Goal: Task Accomplishment & Management: Use online tool/utility

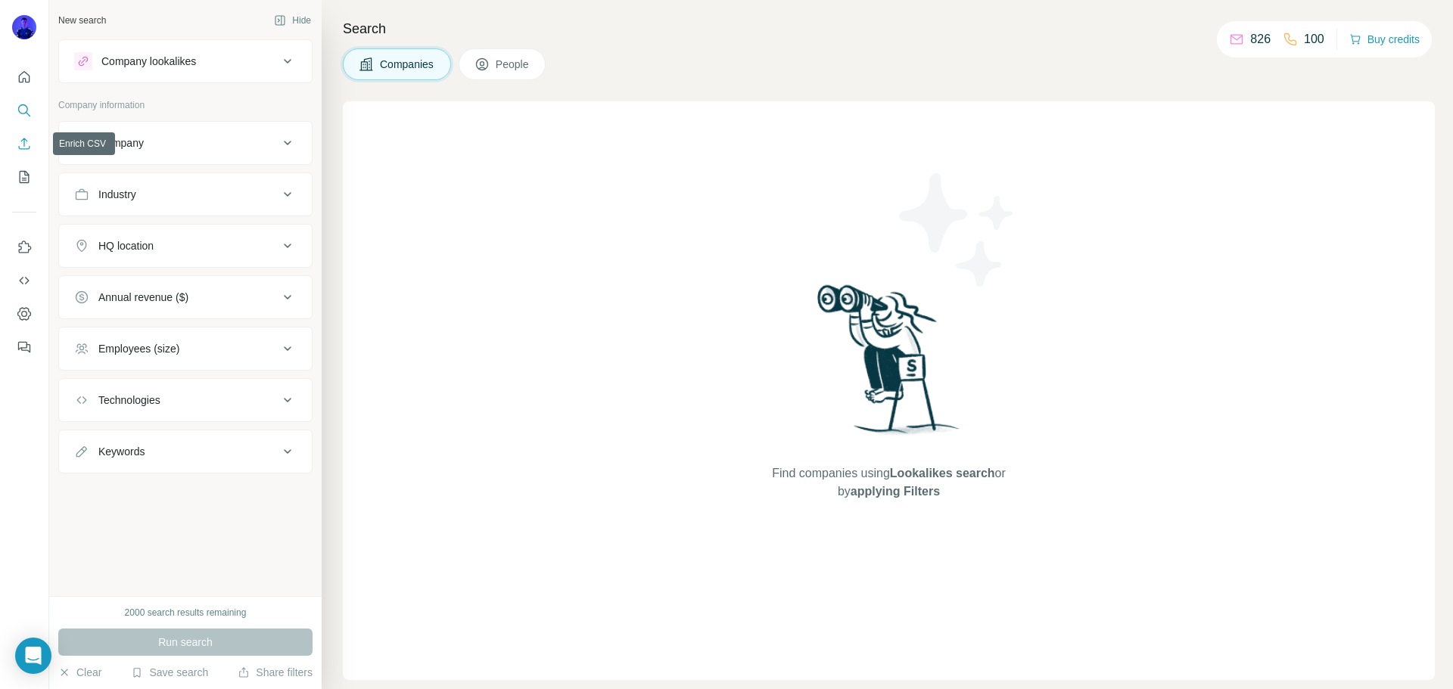
click at [29, 139] on icon "Enrich CSV" at bounding box center [24, 143] width 15 height 15
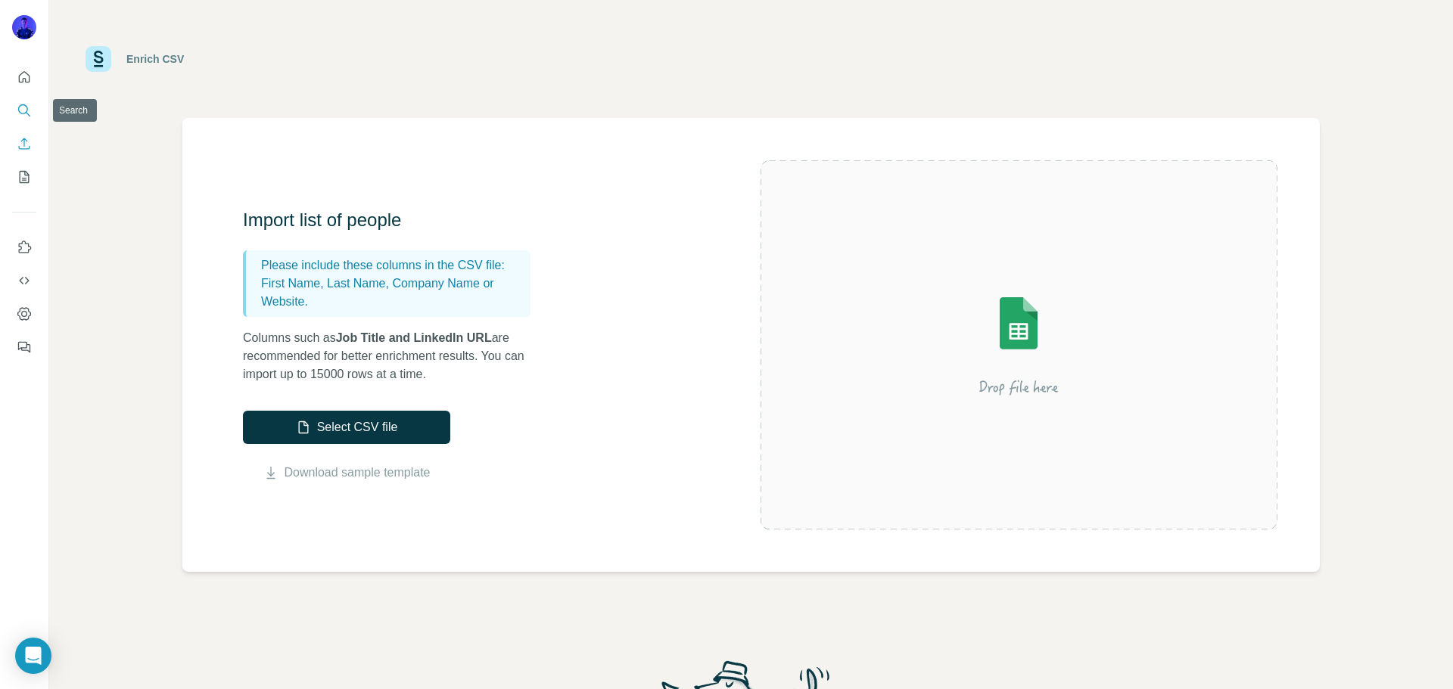
click at [27, 117] on icon "Search" at bounding box center [24, 110] width 15 height 15
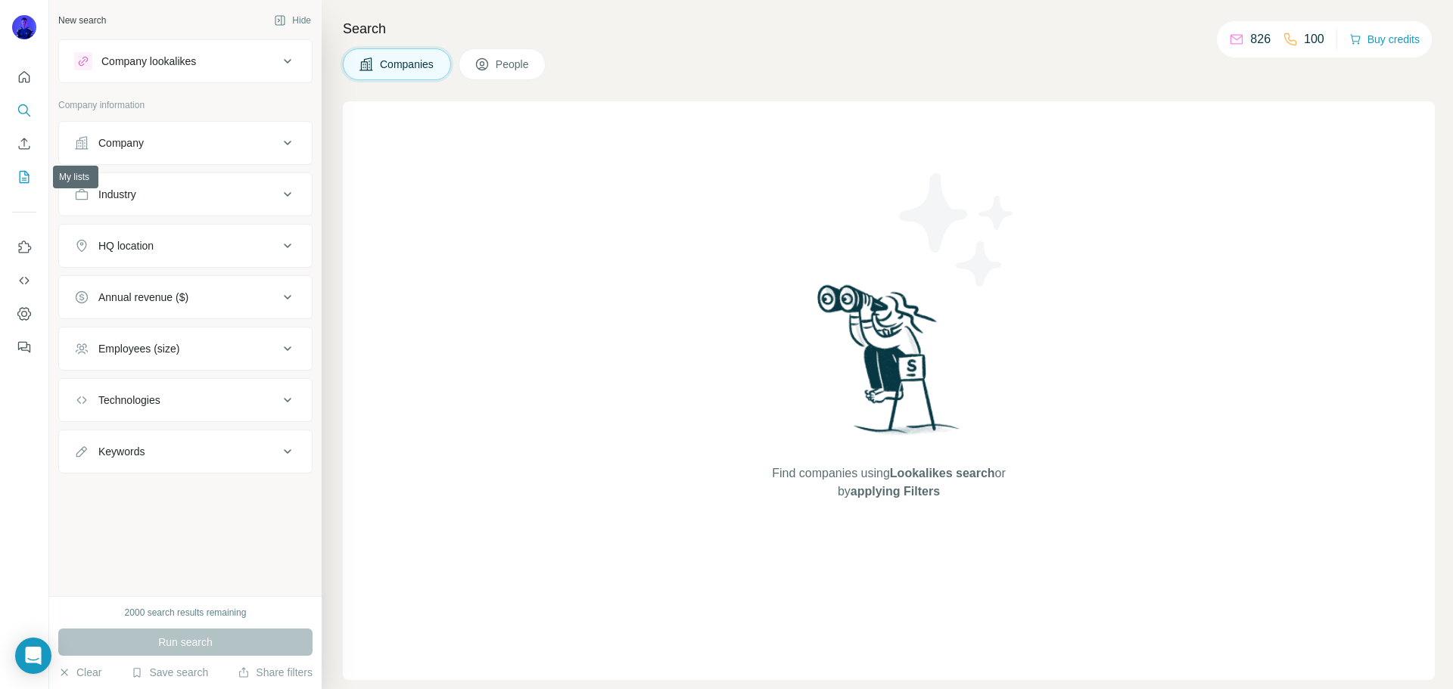
click at [31, 184] on icon "My lists" at bounding box center [24, 176] width 15 height 15
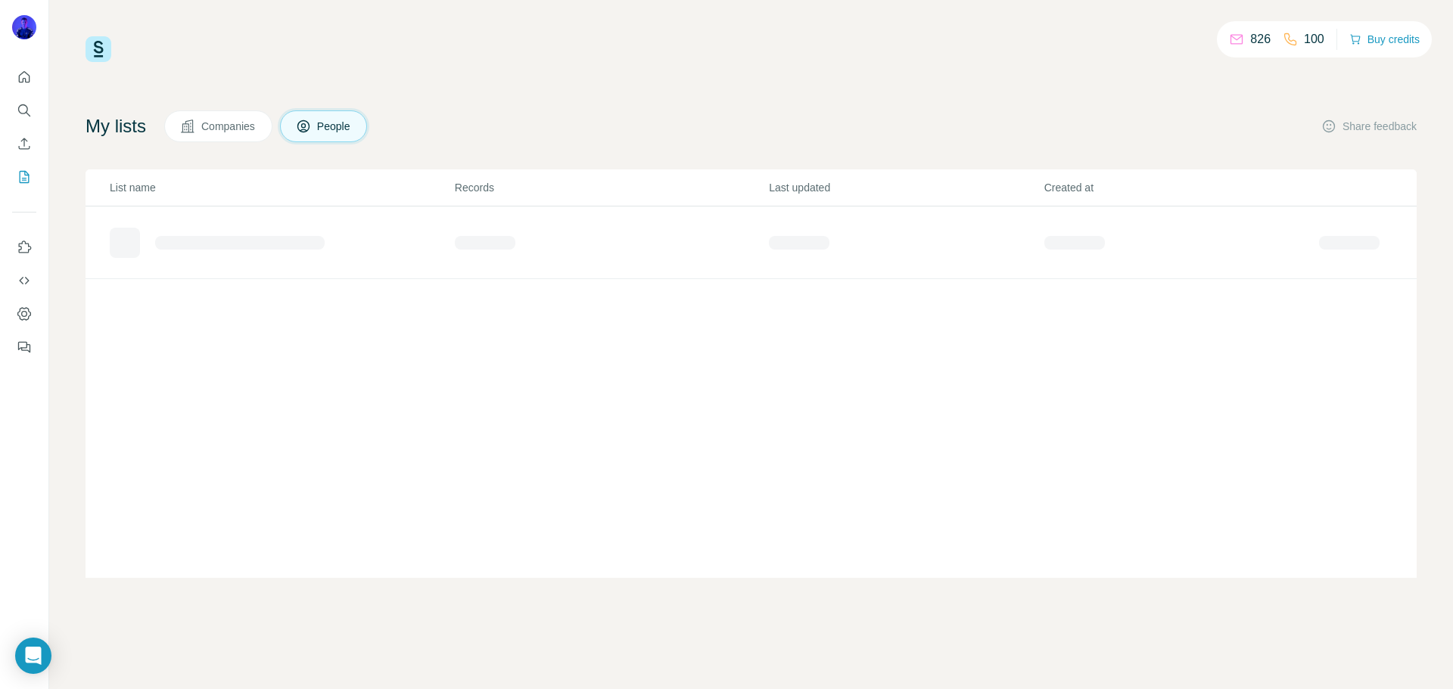
click at [604, 89] on div "826 100 Buy credits My lists Companies People Share feedback List name Records …" at bounding box center [750, 307] width 1331 height 542
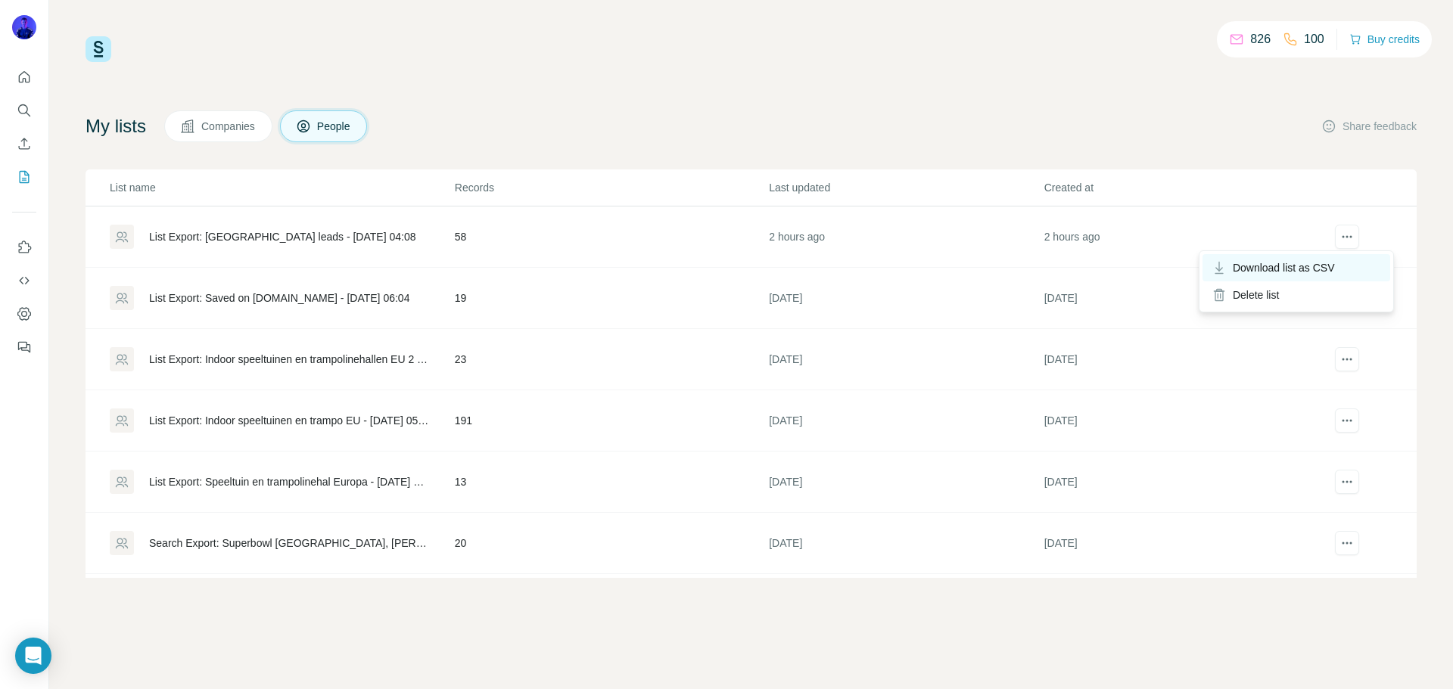
click at [1316, 269] on span "Download list as CSV" at bounding box center [1283, 267] width 102 height 15
